Goal: Find specific page/section: Find specific page/section

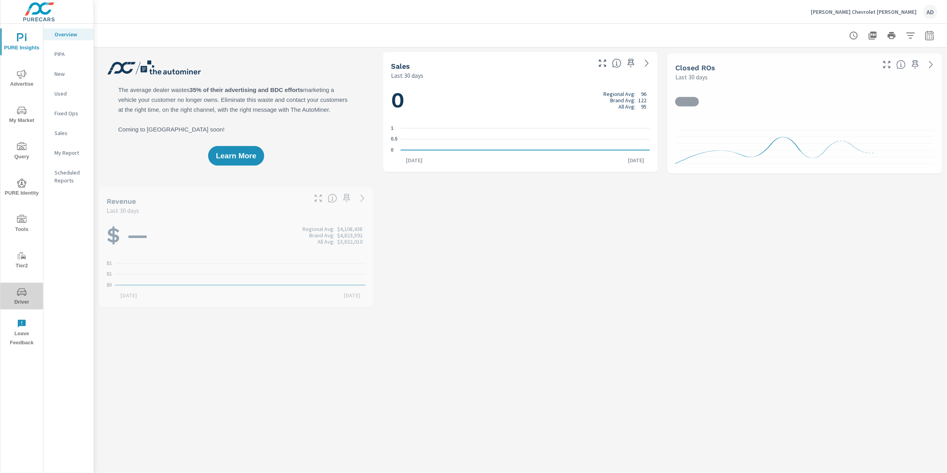
click at [20, 296] on icon "nav menu" at bounding box center [21, 291] width 9 height 9
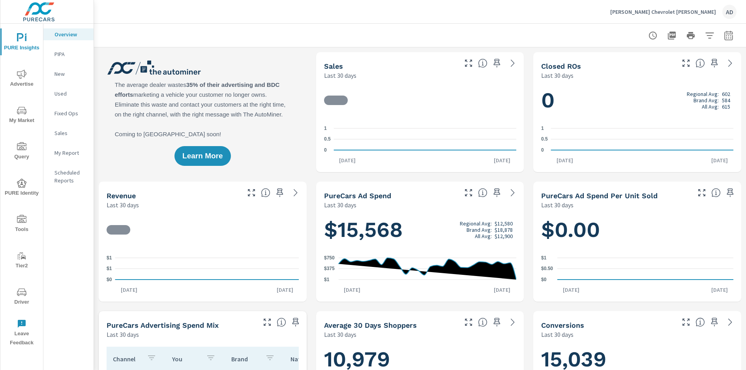
scroll to position [0, 0]
